Goal: Task Accomplishment & Management: Manage account settings

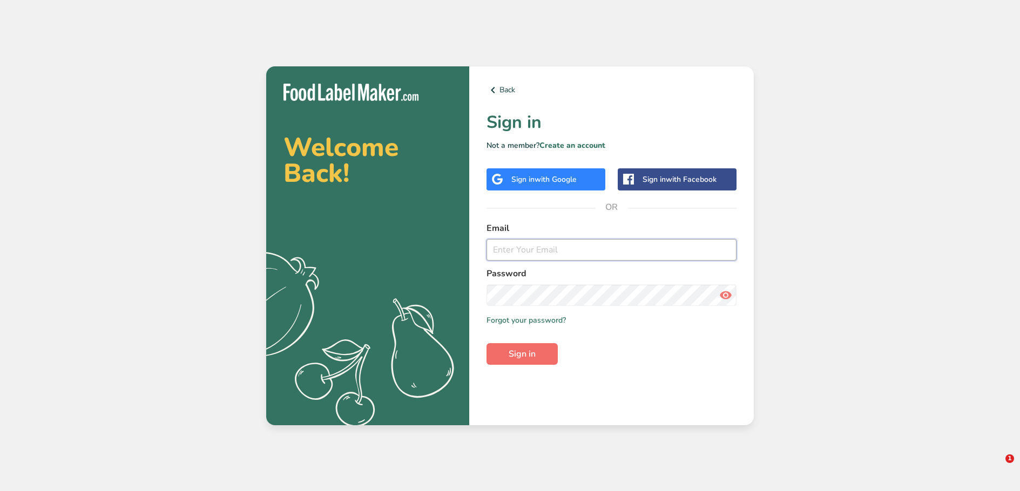
type input "compliance@petertimbsmeats.co.nz"
click at [526, 355] on span "Sign in" at bounding box center [522, 354] width 27 height 13
